Goal: Navigation & Orientation: Go to known website

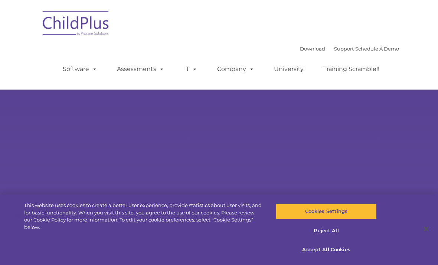
select select "MEDIUM"
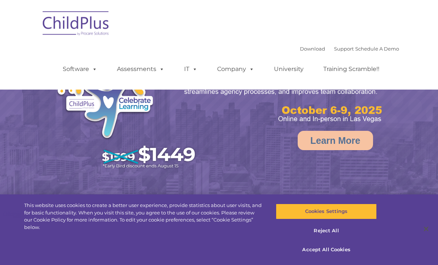
select select "MEDIUM"
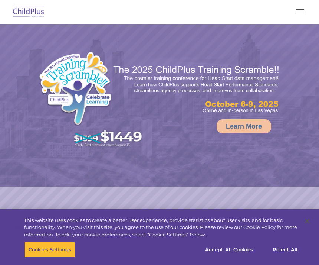
select select "MEDIUM"
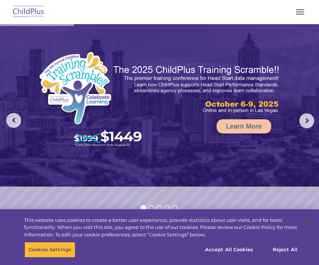
click at [26, 51] on img at bounding box center [159, 105] width 319 height 162
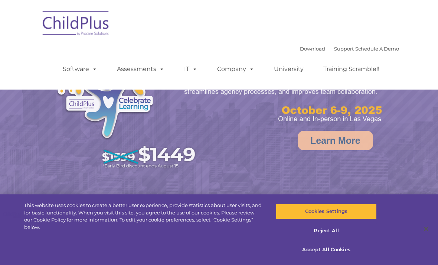
select select "MEDIUM"
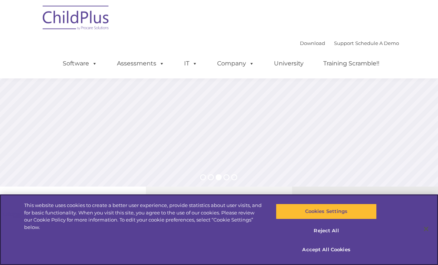
scroll to position [105, 0]
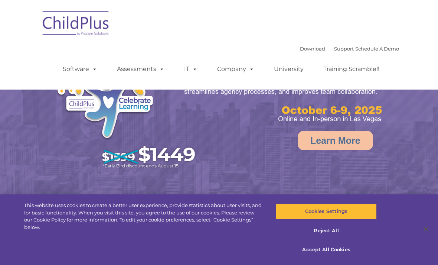
select select "MEDIUM"
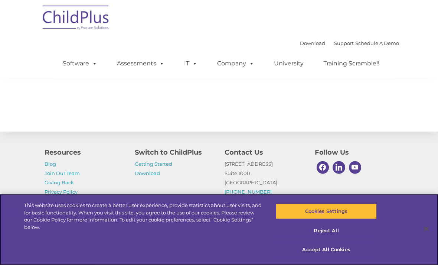
scroll to position [858, 0]
click at [329, 257] on button "Accept All Cookies" at bounding box center [326, 250] width 101 height 16
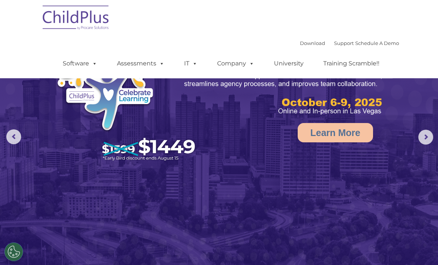
scroll to position [0, 0]
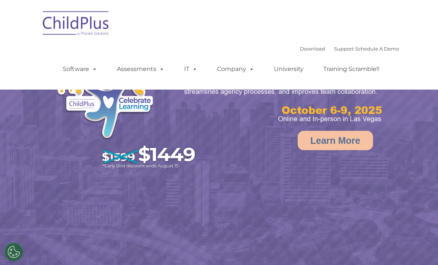
select select "MEDIUM"
